Goal: Find specific page/section: Find specific page/section

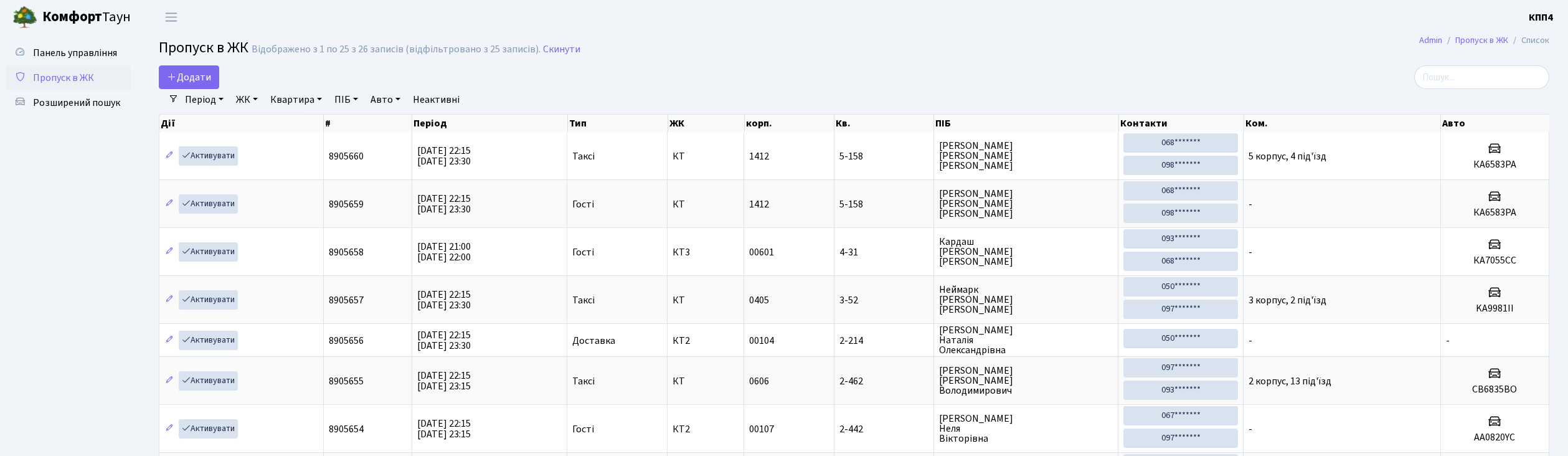
select select "25"
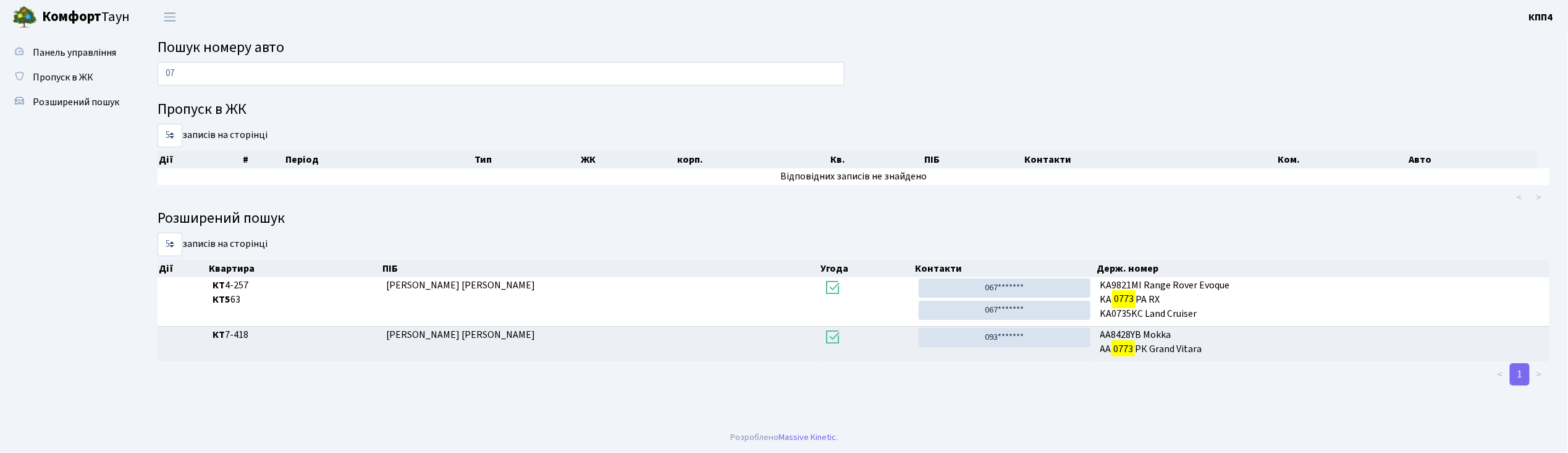
type input "0"
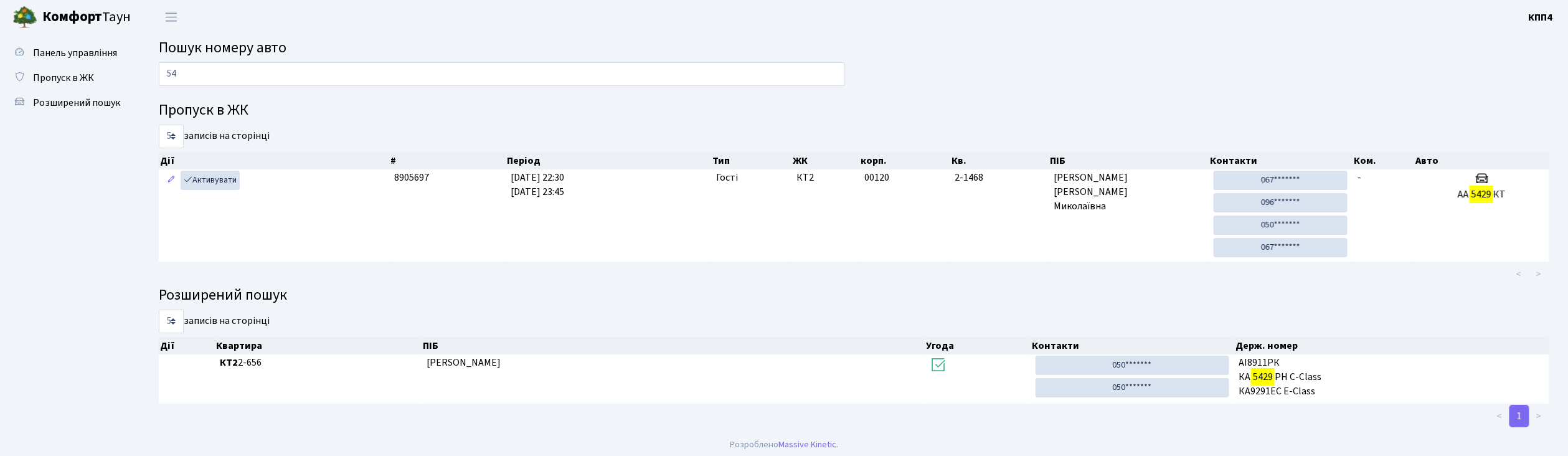
type input "5"
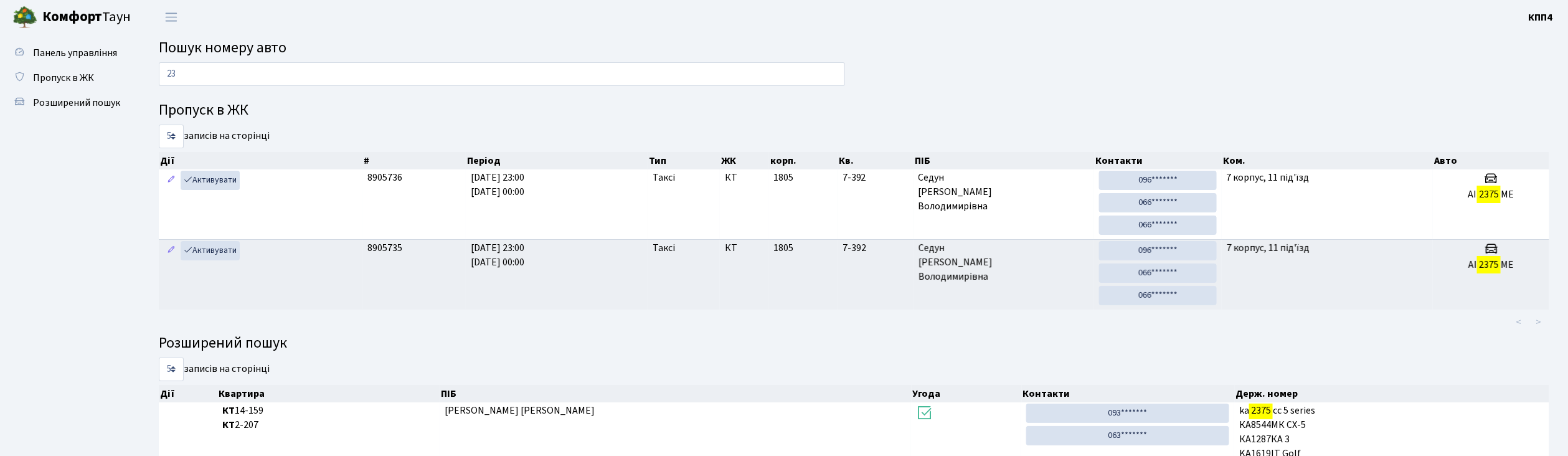
type input "2"
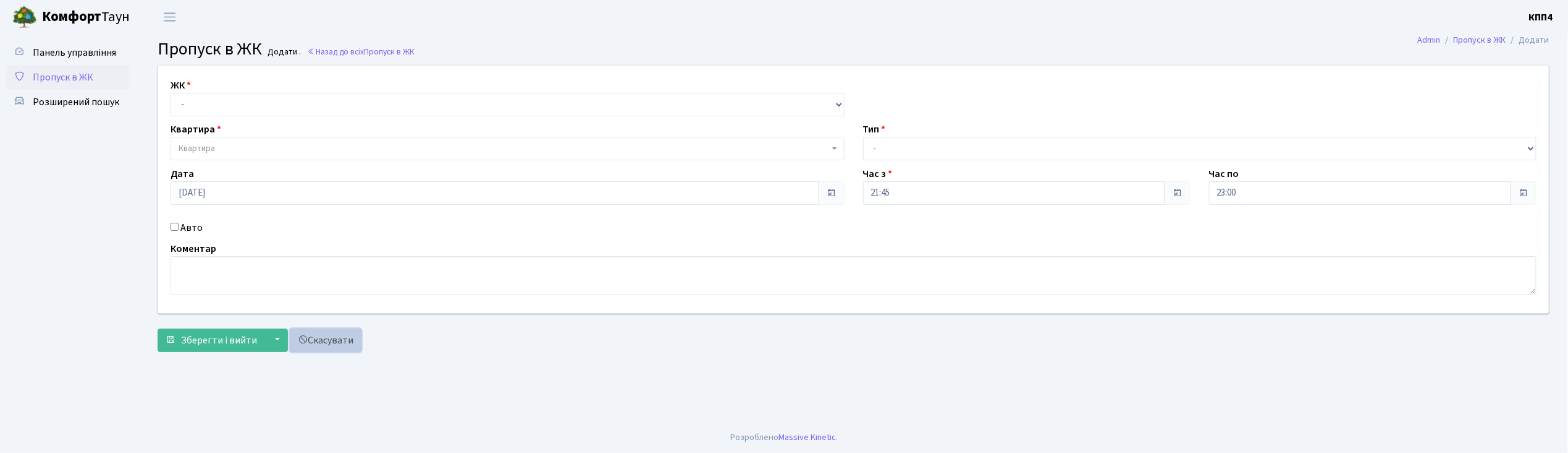
click at [334, 342] on link "Скасувати" at bounding box center [325, 340] width 72 height 24
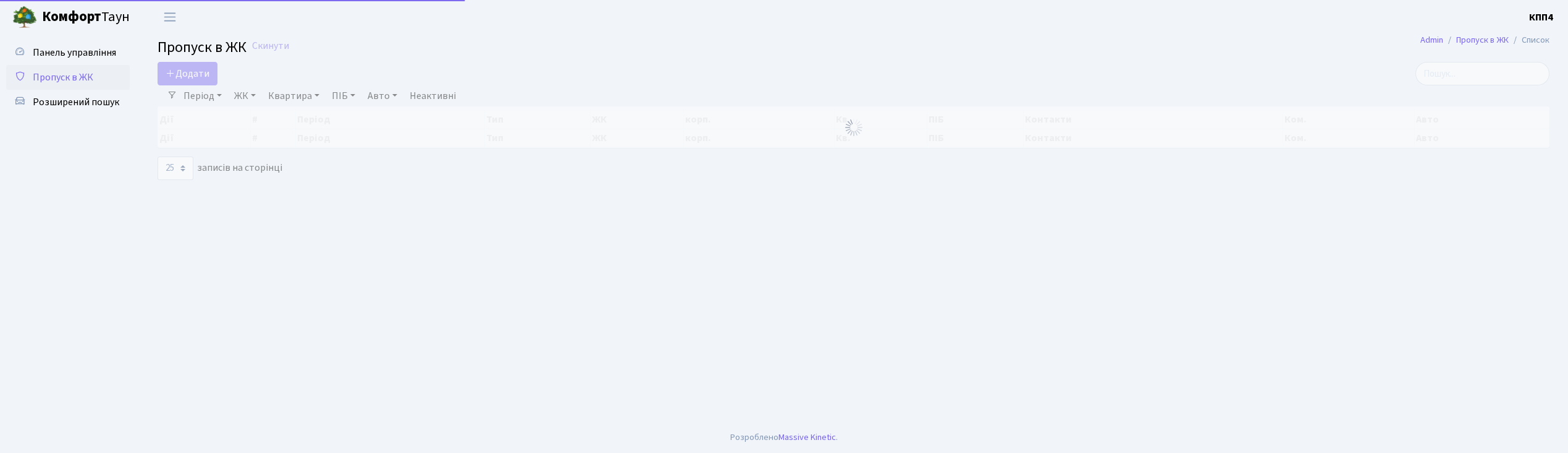
select select "25"
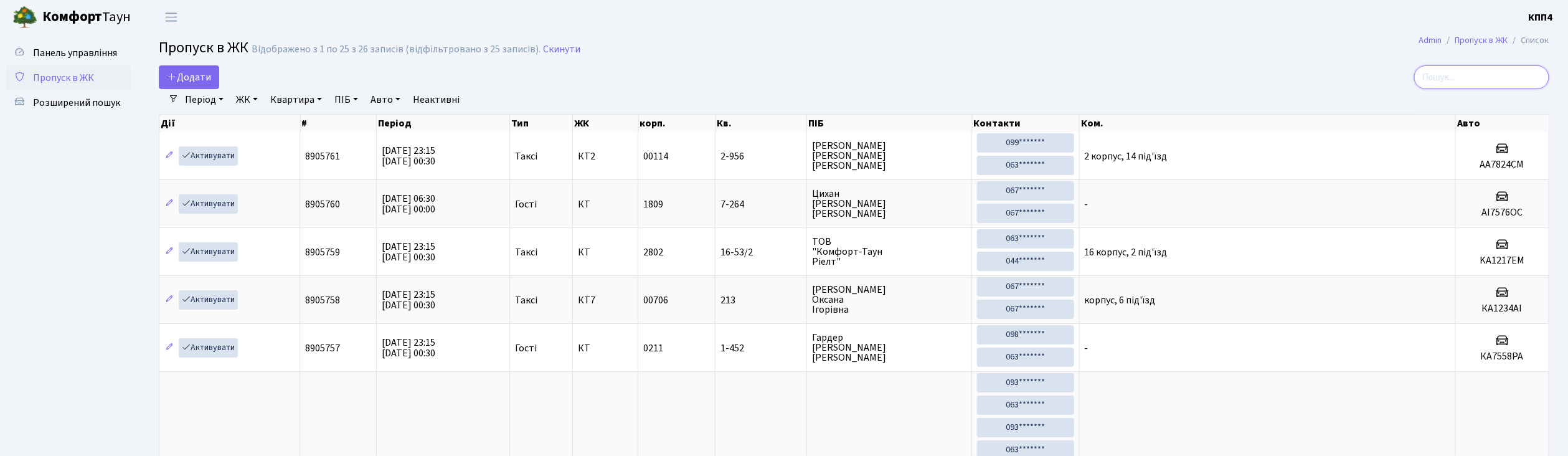
click at [1458, 80] on input "search" at bounding box center [1482, 78] width 135 height 24
